Goal: Information Seeking & Learning: Understand process/instructions

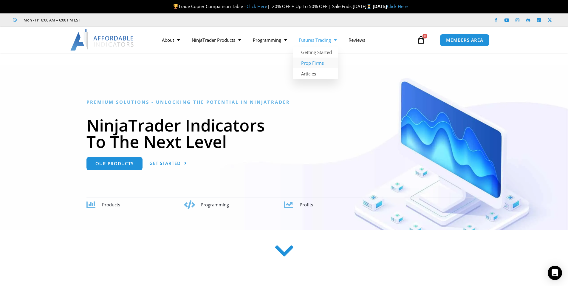
click at [314, 63] on link "Prop Firms" at bounding box center [315, 63] width 45 height 11
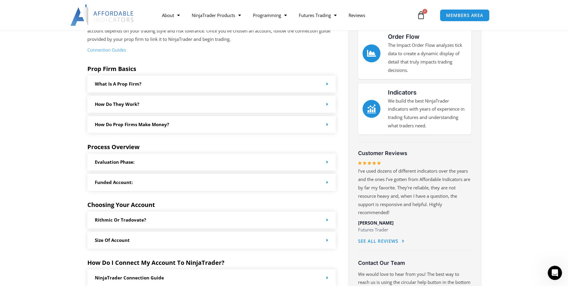
scroll to position [209, 0]
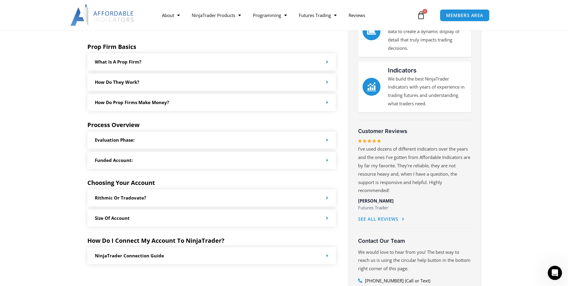
click at [328, 256] on div "NinjaTrader Connection Guide" at bounding box center [211, 255] width 249 height 17
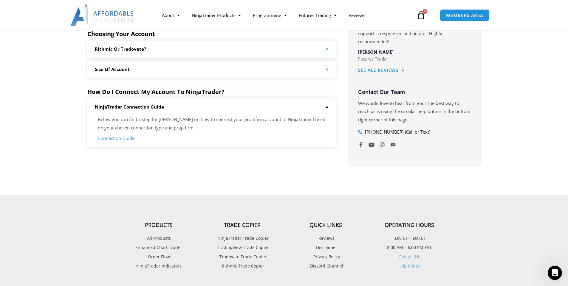
scroll to position [358, 0]
click at [115, 138] on link "Connection Guide" at bounding box center [116, 138] width 37 height 6
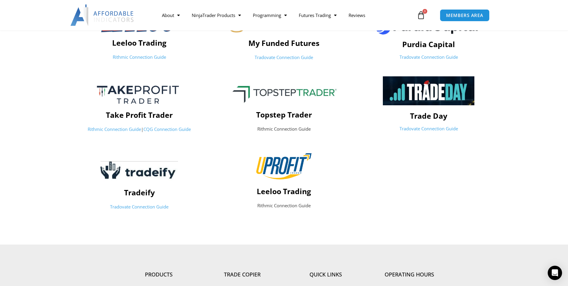
scroll to position [328, 0]
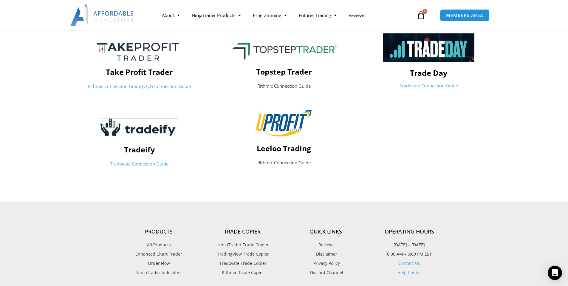
click at [135, 164] on link "Tradovate Connection Guide" at bounding box center [139, 164] width 58 height 6
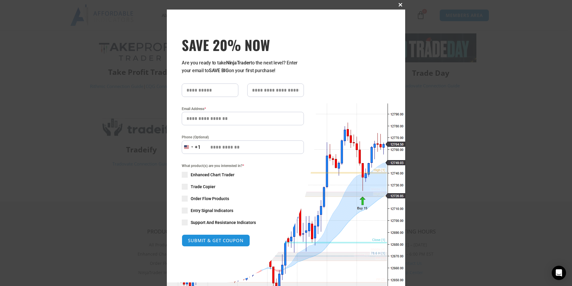
click at [397, 4] on span at bounding box center [401, 5] width 10 height 4
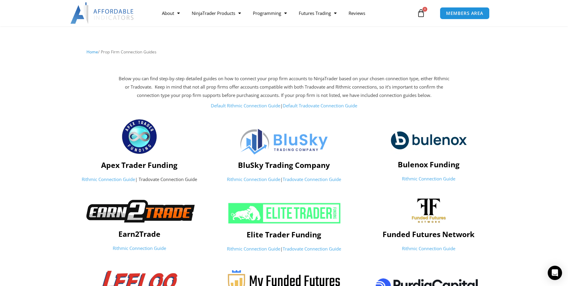
scroll to position [0, 0]
